Goal: Unclear

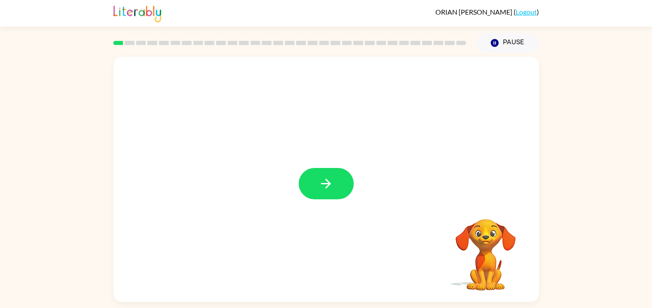
click at [473, 243] on video "Your browser must support playing .mp4 files to use Literably. Please try using…" at bounding box center [486, 249] width 86 height 86
click at [480, 257] on video "Your browser must support playing .mp4 files to use Literably. Please try using…" at bounding box center [486, 249] width 86 height 86
click at [477, 245] on video "Your browser must support playing .mp4 files to use Literably. Please try using…" at bounding box center [486, 249] width 86 height 86
click at [483, 248] on video "Your browser must support playing .mp4 files to use Literably. Please try using…" at bounding box center [486, 249] width 86 height 86
click at [321, 181] on icon "button" at bounding box center [325, 183] width 15 height 15
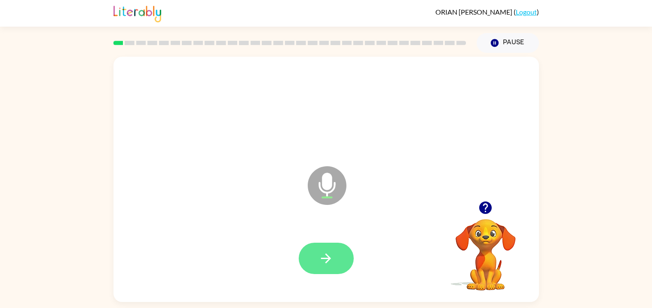
click at [326, 258] on icon "button" at bounding box center [326, 259] width 10 height 10
click at [336, 255] on button "button" at bounding box center [326, 258] width 55 height 31
click at [325, 263] on icon "button" at bounding box center [325, 258] width 15 height 15
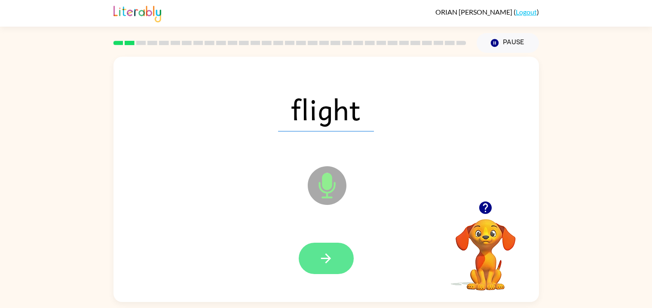
click at [323, 255] on icon "button" at bounding box center [325, 258] width 15 height 15
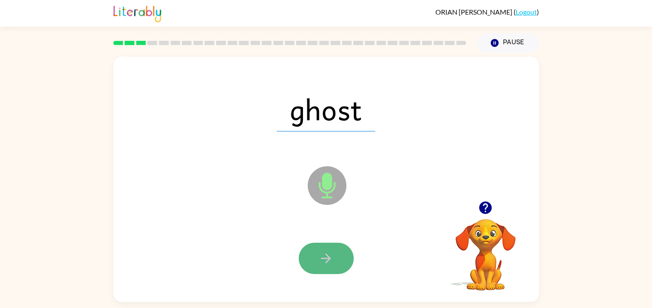
click at [326, 255] on icon "button" at bounding box center [326, 259] width 10 height 10
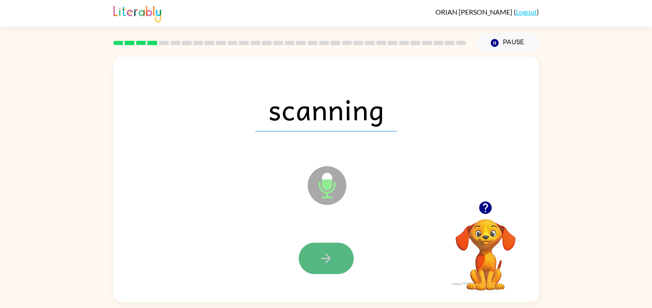
click at [313, 260] on button "button" at bounding box center [326, 258] width 55 height 31
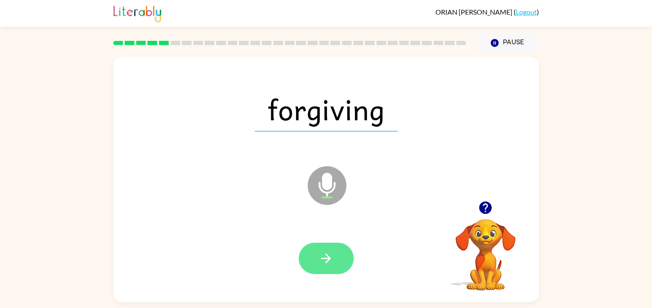
click at [338, 258] on button "button" at bounding box center [326, 258] width 55 height 31
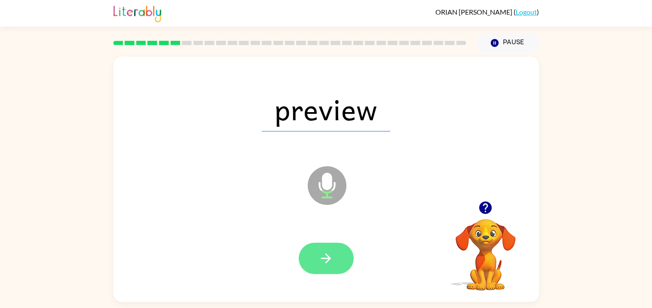
click at [326, 261] on icon "button" at bounding box center [325, 258] width 15 height 15
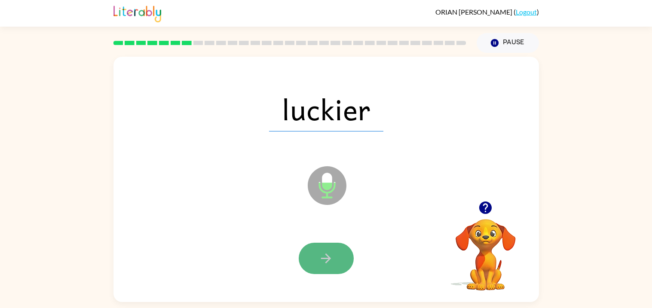
click at [314, 260] on button "button" at bounding box center [326, 258] width 55 height 31
click at [325, 260] on icon "button" at bounding box center [325, 258] width 15 height 15
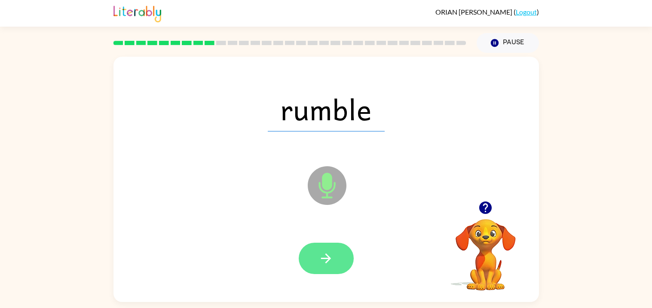
click at [333, 255] on icon "button" at bounding box center [325, 258] width 15 height 15
click at [319, 263] on icon "button" at bounding box center [325, 258] width 15 height 15
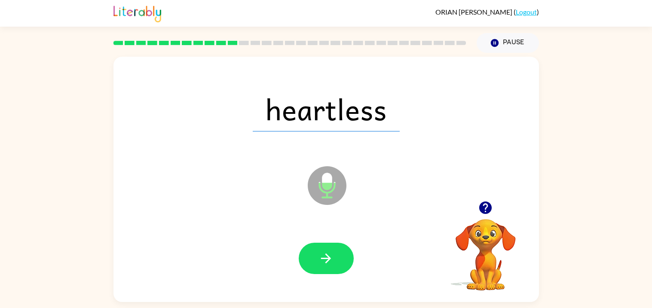
click at [332, 275] on div at bounding box center [326, 258] width 408 height 70
click at [324, 264] on icon "button" at bounding box center [325, 258] width 15 height 15
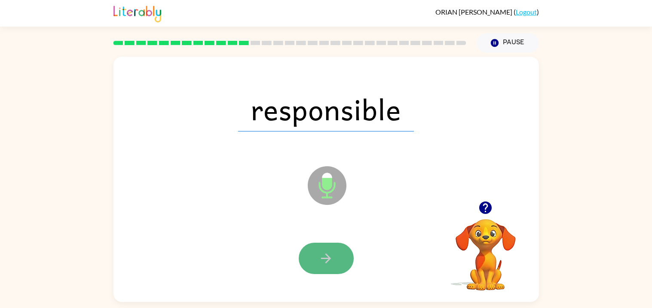
click at [321, 260] on icon "button" at bounding box center [325, 258] width 15 height 15
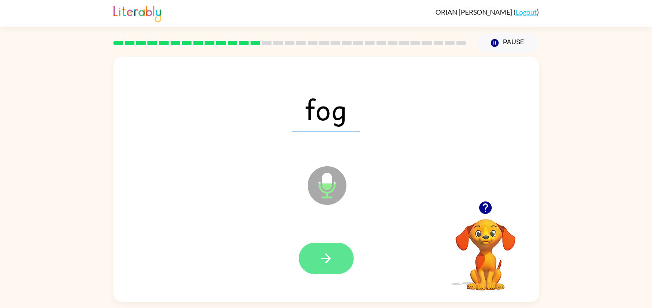
click at [319, 260] on icon "button" at bounding box center [325, 258] width 15 height 15
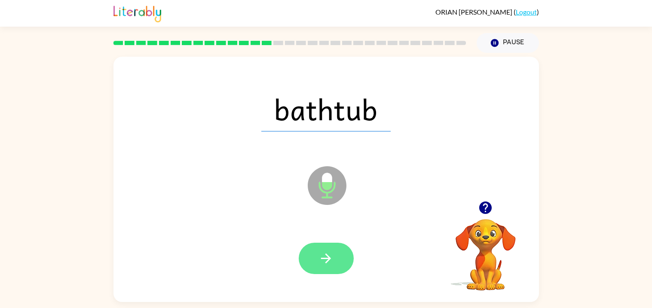
click at [335, 255] on button "button" at bounding box center [326, 258] width 55 height 31
click at [325, 251] on icon "button" at bounding box center [325, 258] width 15 height 15
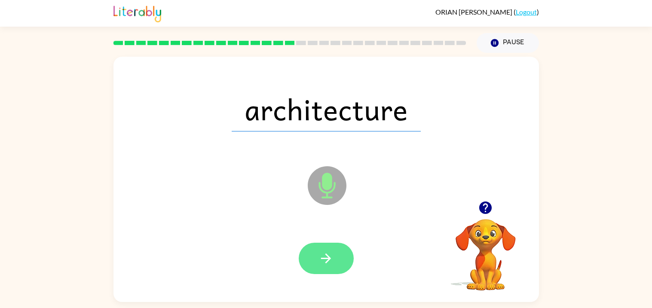
click at [328, 267] on button "button" at bounding box center [326, 258] width 55 height 31
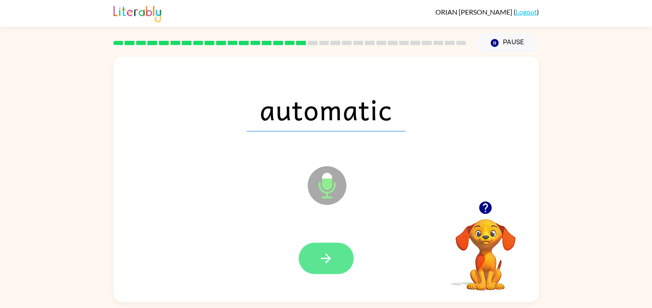
click at [328, 256] on icon "button" at bounding box center [326, 259] width 10 height 10
click at [312, 263] on button "button" at bounding box center [326, 258] width 55 height 31
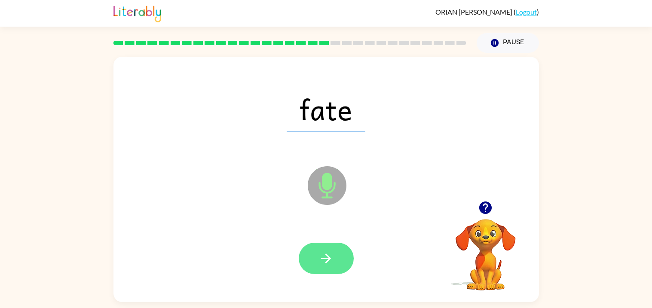
click at [311, 267] on button "button" at bounding box center [326, 258] width 55 height 31
click at [343, 255] on button "button" at bounding box center [326, 258] width 55 height 31
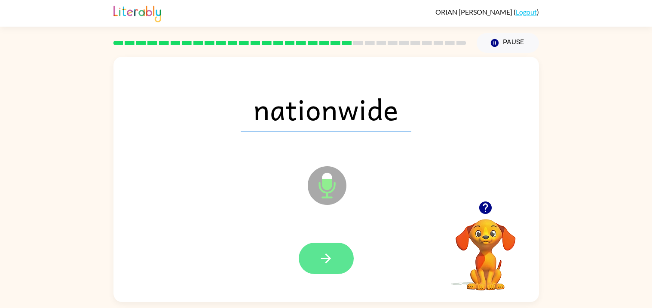
click at [333, 249] on button "button" at bounding box center [326, 258] width 55 height 31
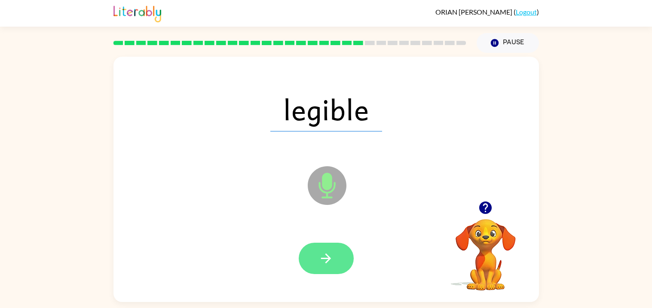
click at [329, 251] on icon "button" at bounding box center [325, 258] width 15 height 15
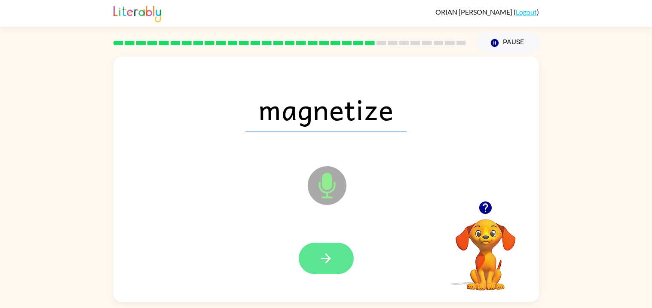
click at [332, 251] on icon "button" at bounding box center [325, 258] width 15 height 15
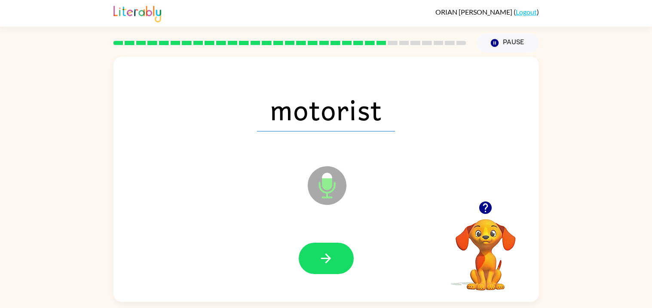
click at [353, 234] on div at bounding box center [326, 258] width 408 height 70
click at [317, 262] on button "button" at bounding box center [326, 258] width 55 height 31
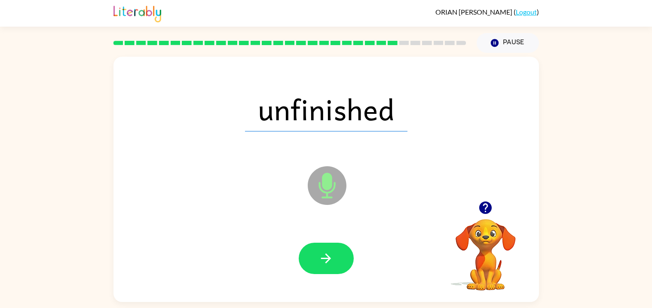
click at [347, 240] on div at bounding box center [326, 258] width 408 height 70
click at [342, 255] on button "button" at bounding box center [326, 258] width 55 height 31
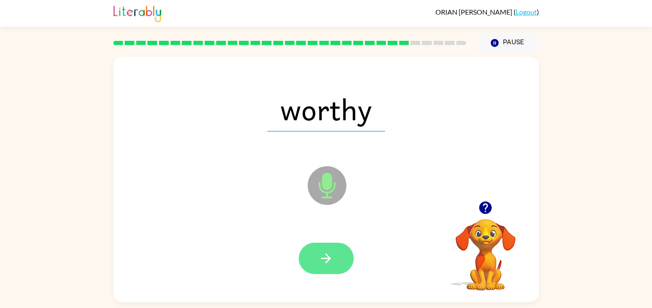
click at [332, 256] on icon "button" at bounding box center [325, 258] width 15 height 15
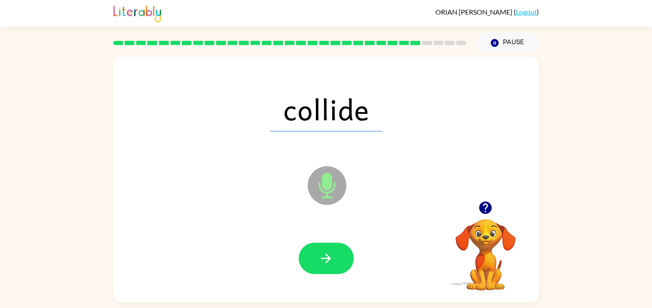
click at [339, 275] on div at bounding box center [326, 258] width 408 height 70
click at [336, 263] on button "button" at bounding box center [326, 258] width 55 height 31
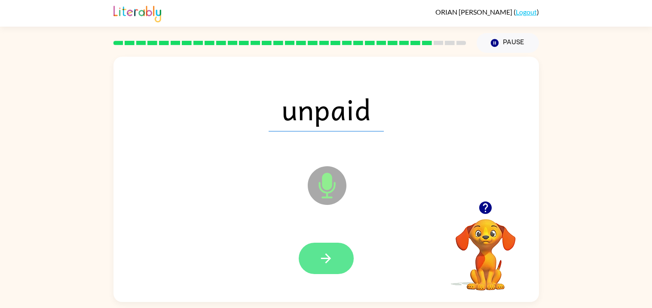
click at [333, 262] on icon "button" at bounding box center [325, 258] width 15 height 15
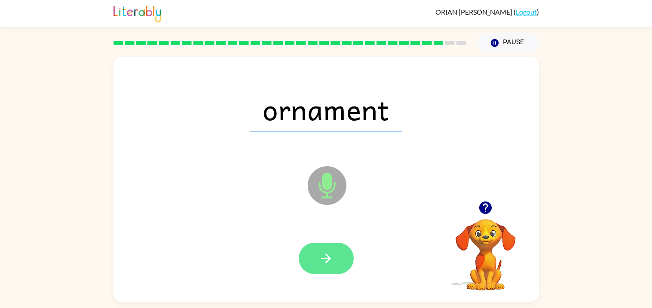
click at [326, 258] on icon "button" at bounding box center [325, 258] width 15 height 15
click at [326, 254] on icon "button" at bounding box center [326, 259] width 10 height 10
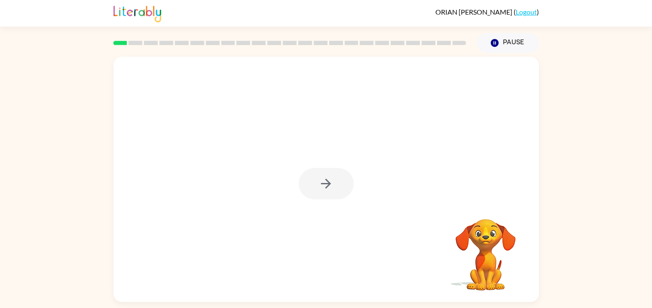
click at [329, 183] on div at bounding box center [326, 183] width 55 height 31
click at [327, 183] on div at bounding box center [326, 183] width 55 height 31
click at [327, 183] on icon "button" at bounding box center [325, 183] width 15 height 15
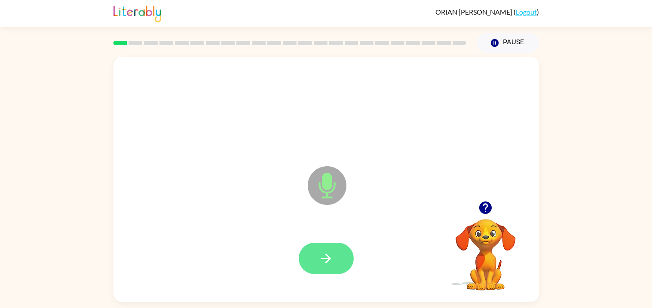
click at [319, 252] on icon "button" at bounding box center [325, 258] width 15 height 15
click at [337, 255] on button "button" at bounding box center [326, 258] width 55 height 31
click at [326, 260] on icon "button" at bounding box center [325, 258] width 15 height 15
click at [326, 249] on button "button" at bounding box center [326, 258] width 55 height 31
click at [335, 257] on button "button" at bounding box center [326, 258] width 55 height 31
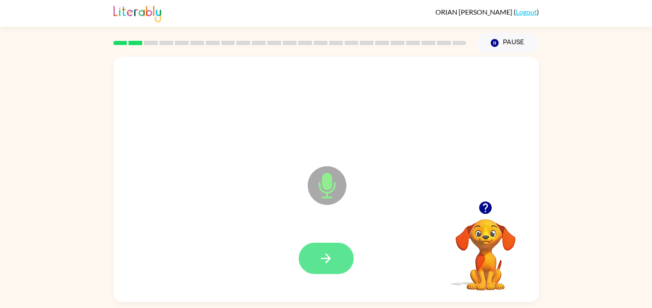
click at [316, 252] on button "button" at bounding box center [326, 258] width 55 height 31
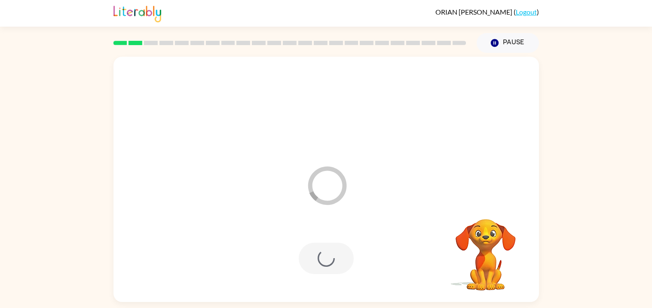
click at [367, 244] on div at bounding box center [326, 258] width 408 height 70
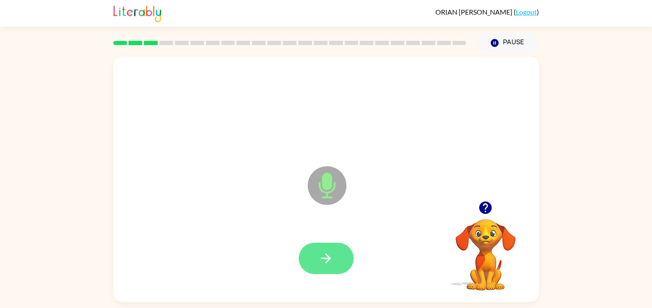
click at [340, 252] on button "button" at bounding box center [326, 258] width 55 height 31
click at [311, 263] on button "button" at bounding box center [326, 258] width 55 height 31
click at [330, 260] on icon "button" at bounding box center [325, 258] width 15 height 15
click at [328, 259] on icon "button" at bounding box center [326, 259] width 10 height 10
click at [337, 267] on button "button" at bounding box center [326, 258] width 55 height 31
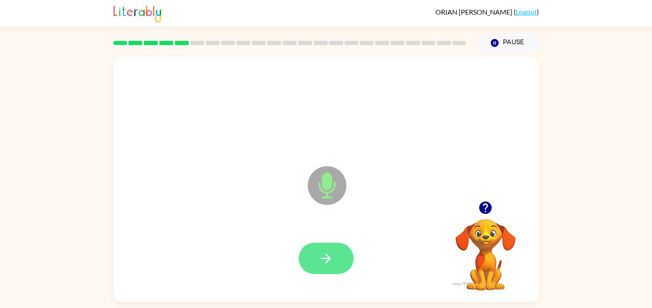
click at [332, 260] on icon "button" at bounding box center [325, 258] width 15 height 15
click at [327, 264] on icon "button" at bounding box center [325, 258] width 15 height 15
click at [326, 259] on icon "button" at bounding box center [325, 258] width 15 height 15
click at [651, 64] on div "Microphone The Microphone is here when it is your turn to talk Your browser mus…" at bounding box center [326, 177] width 652 height 249
click at [317, 237] on div at bounding box center [326, 258] width 408 height 70
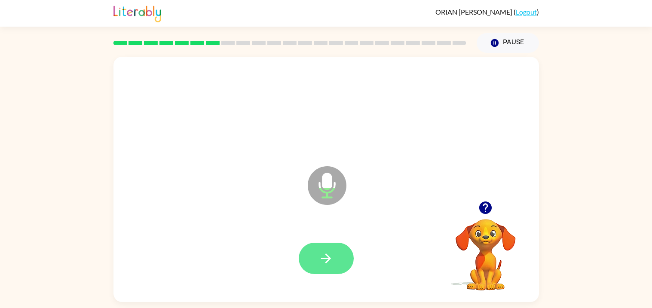
click at [318, 252] on icon "button" at bounding box center [325, 258] width 15 height 15
click at [340, 254] on button "button" at bounding box center [326, 258] width 55 height 31
click at [337, 262] on button "button" at bounding box center [326, 258] width 55 height 31
click at [305, 274] on div at bounding box center [326, 258] width 55 height 31
click at [324, 265] on icon "button" at bounding box center [325, 258] width 15 height 15
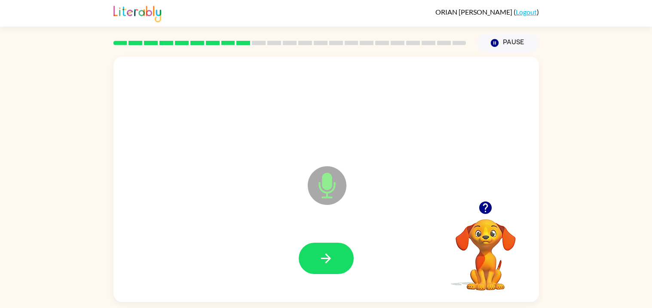
click at [320, 260] on icon "button" at bounding box center [325, 258] width 15 height 15
click at [330, 255] on icon "button" at bounding box center [325, 258] width 15 height 15
click at [330, 255] on div at bounding box center [326, 258] width 55 height 31
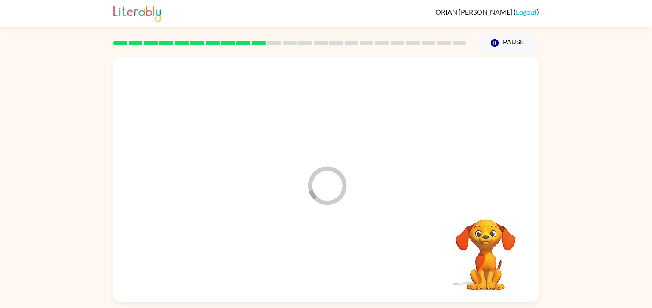
click at [330, 255] on div at bounding box center [326, 258] width 408 height 70
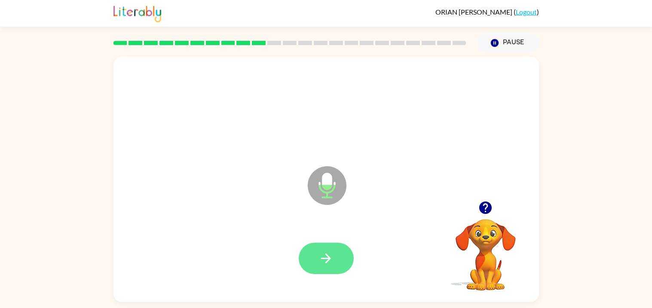
click at [330, 255] on icon "button" at bounding box center [325, 258] width 15 height 15
click at [321, 265] on icon "button" at bounding box center [325, 258] width 15 height 15
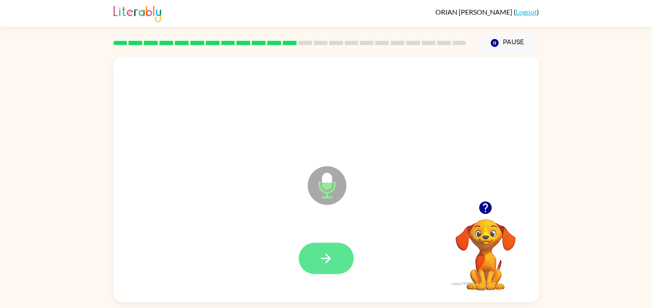
click at [321, 266] on button "button" at bounding box center [326, 258] width 55 height 31
click at [323, 263] on icon "button" at bounding box center [325, 258] width 15 height 15
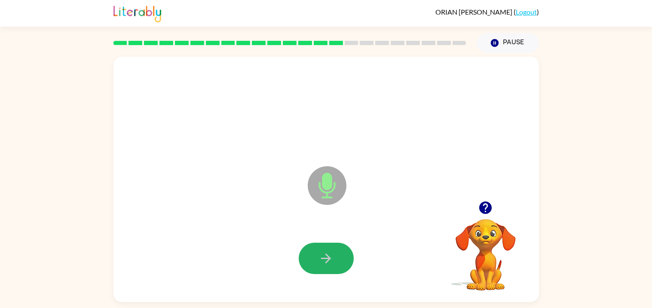
click at [323, 263] on icon "button" at bounding box center [325, 258] width 15 height 15
click at [495, 249] on video "Your browser must support playing .mp4 files to use Literably. Please try using…" at bounding box center [486, 249] width 86 height 86
click at [488, 221] on video "Your browser must support playing .mp4 files to use Literably. Please try using…" at bounding box center [486, 249] width 86 height 86
click at [487, 207] on icon "button" at bounding box center [485, 207] width 15 height 15
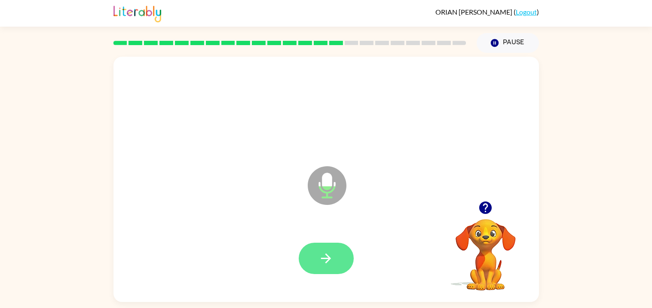
click at [328, 249] on button "button" at bounding box center [326, 258] width 55 height 31
click at [479, 232] on video "Your browser must support playing .mp4 files to use Literably. Please try using…" at bounding box center [486, 249] width 86 height 86
click at [485, 210] on icon "button" at bounding box center [485, 208] width 12 height 12
click at [322, 255] on icon "button" at bounding box center [325, 258] width 15 height 15
click at [323, 259] on icon "button" at bounding box center [325, 258] width 15 height 15
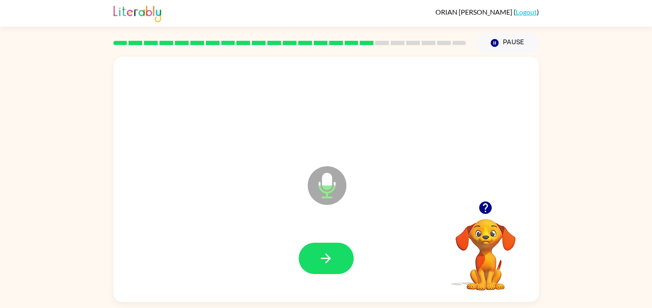
click at [323, 259] on icon "button" at bounding box center [325, 258] width 15 height 15
click at [324, 260] on icon "button" at bounding box center [325, 258] width 15 height 15
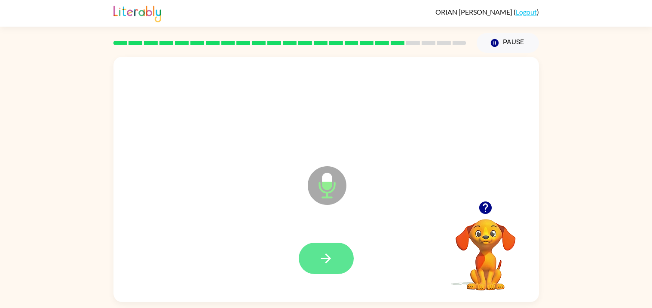
click at [324, 258] on icon "button" at bounding box center [325, 258] width 15 height 15
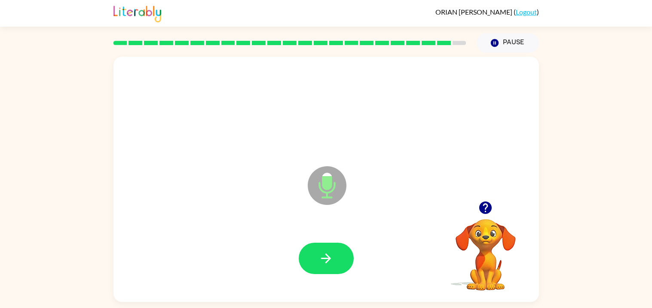
click at [324, 258] on icon "button" at bounding box center [325, 258] width 15 height 15
click at [324, 257] on icon "button" at bounding box center [325, 258] width 15 height 15
